Goal: Check status: Check status

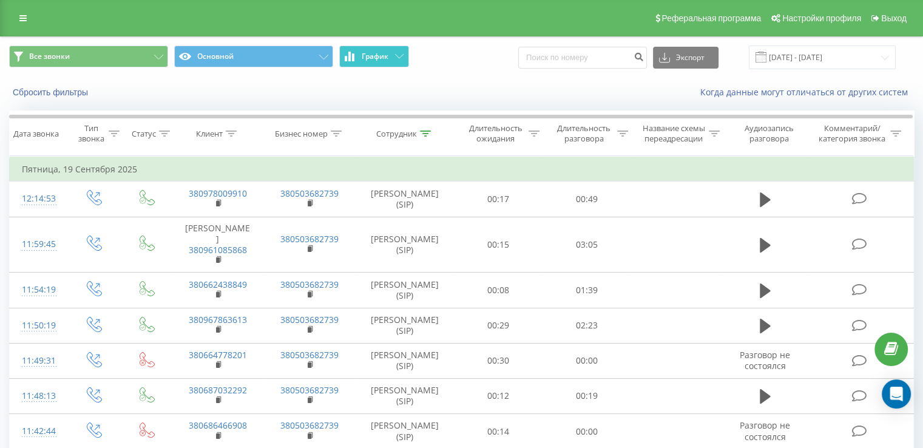
click at [382, 58] on span "График" at bounding box center [375, 56] width 27 height 8
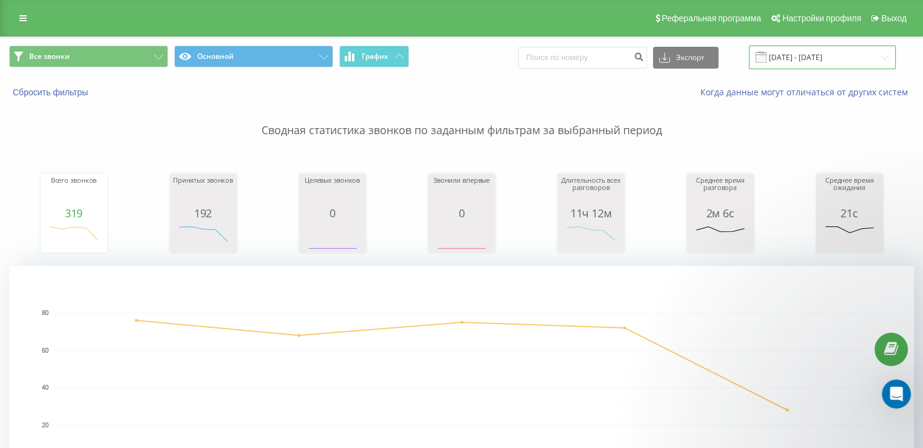
click at [831, 54] on input "[DATE] - [DATE]" at bounding box center [822, 58] width 147 height 24
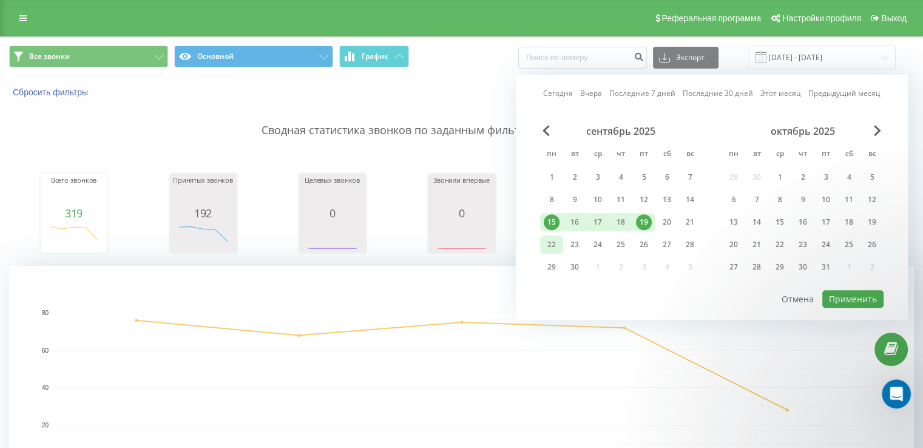
click at [553, 243] on div "22" at bounding box center [552, 245] width 16 height 16
click at [871, 296] on button "Применить" at bounding box center [852, 299] width 61 height 18
type input "[DATE] - [DATE]"
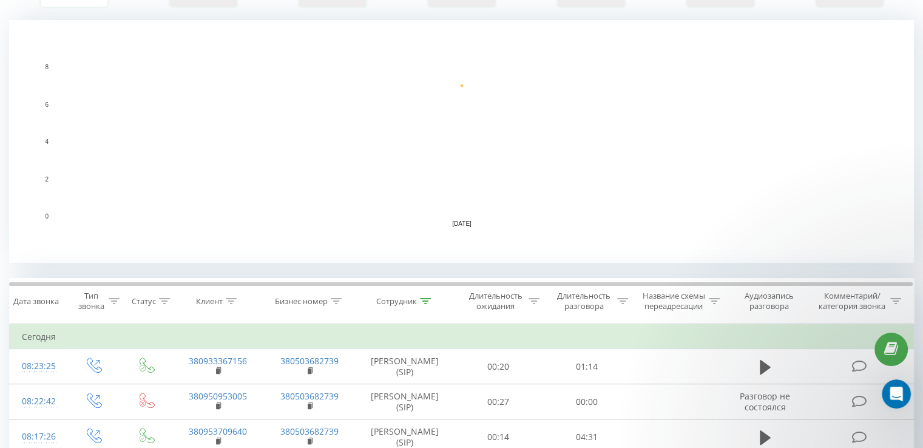
scroll to position [303, 0]
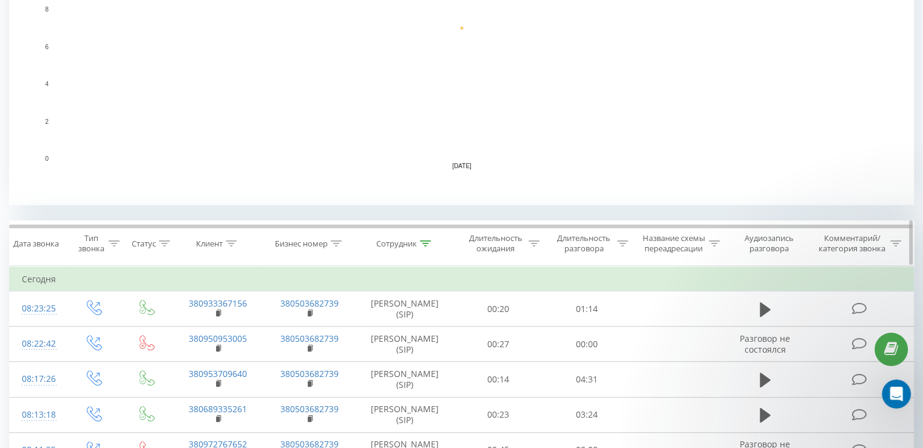
click at [424, 242] on icon at bounding box center [425, 243] width 11 height 6
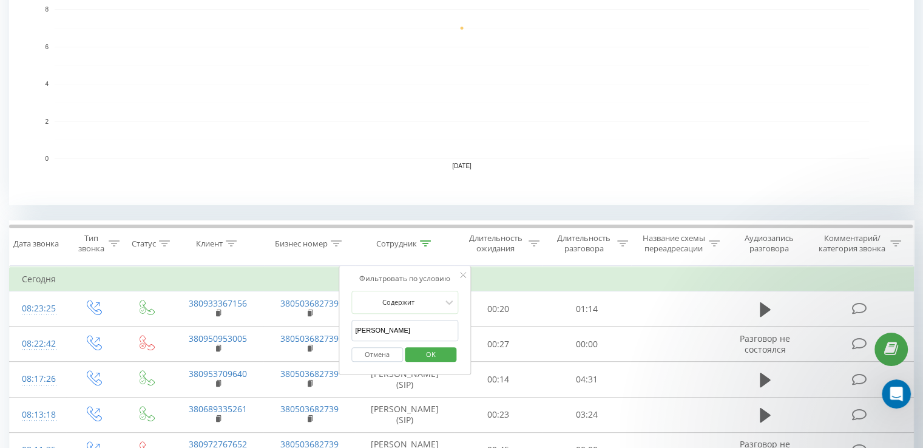
click at [383, 341] on div "Отмена OK" at bounding box center [404, 354] width 107 height 27
click at [386, 327] on input "[PERSON_NAME]" at bounding box center [404, 330] width 107 height 21
type input "внукова"
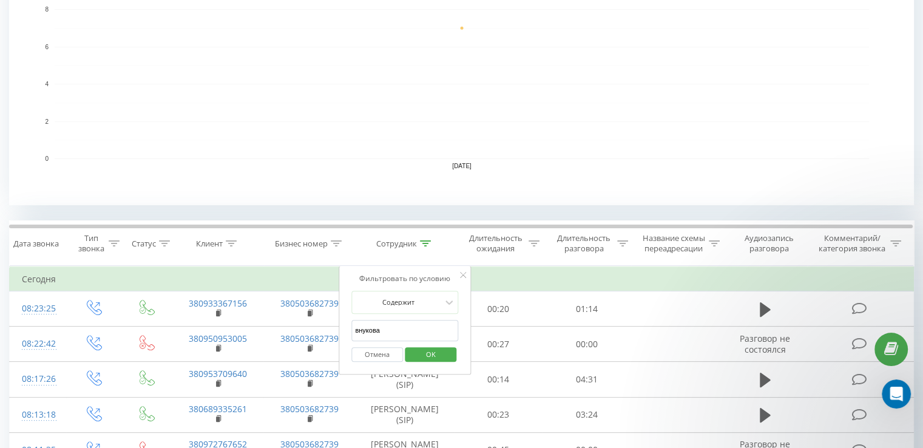
click button "OK" at bounding box center [431, 354] width 52 height 15
